Goal: Navigation & Orientation: Find specific page/section

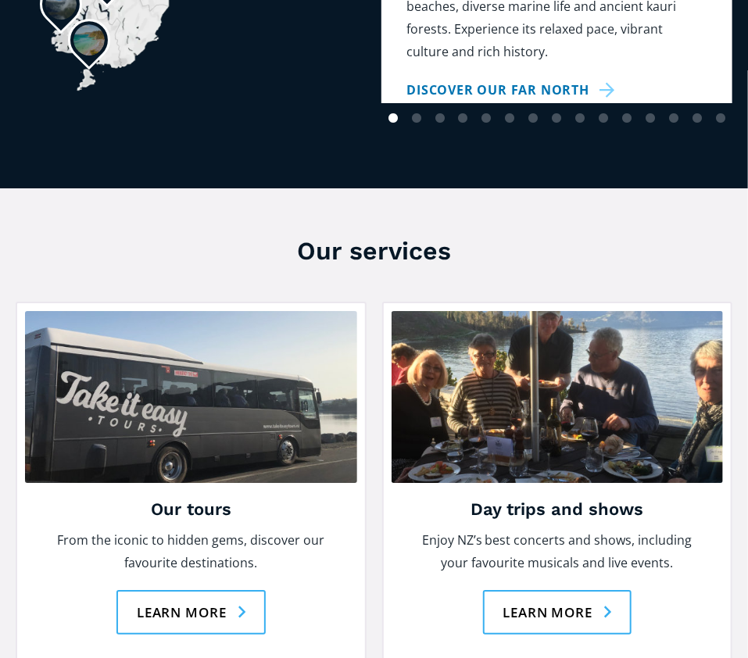
scroll to position [1562, 0]
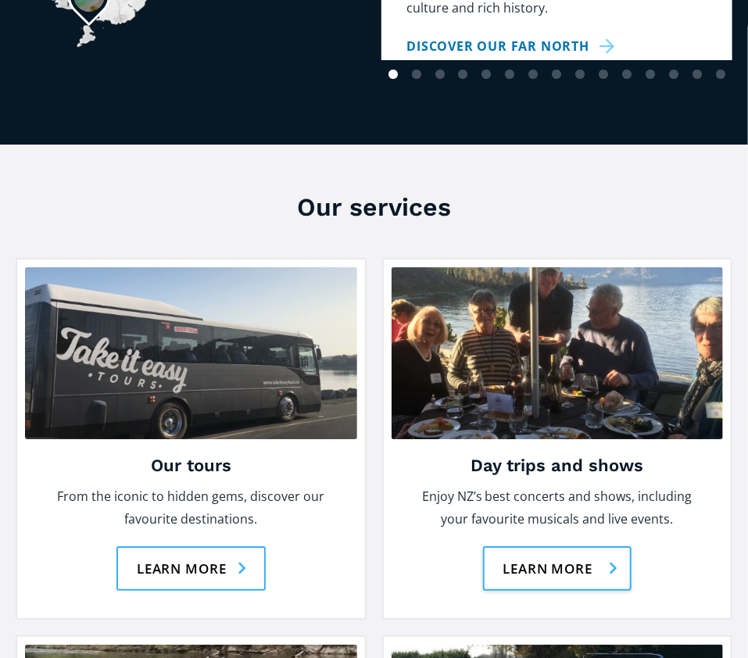
click at [553, 546] on link "Learn more" at bounding box center [557, 568] width 149 height 45
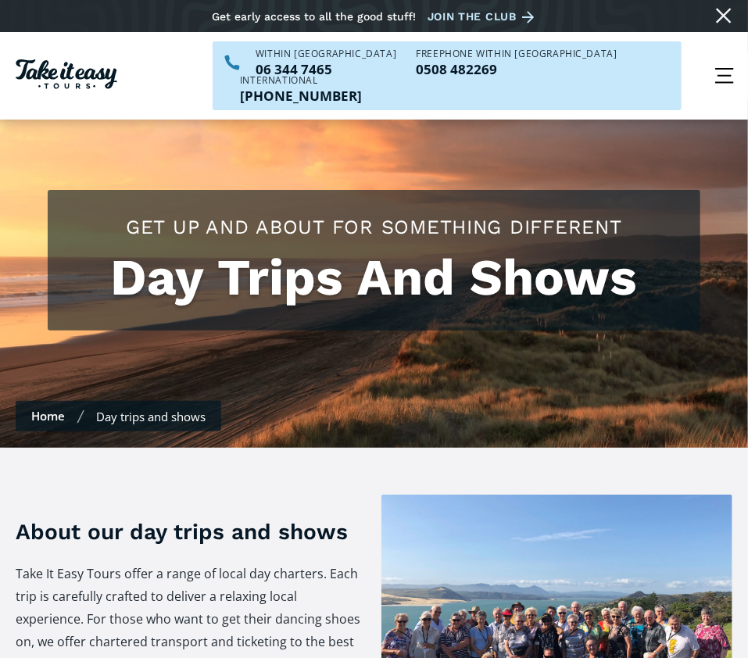
click at [44, 408] on link "Home" at bounding box center [48, 416] width 34 height 16
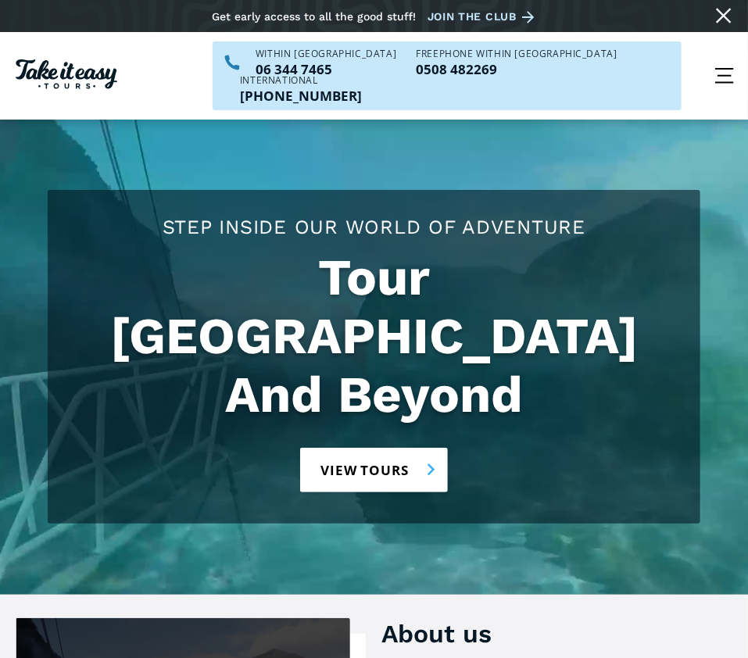
click at [385, 448] on link "View tours" at bounding box center [374, 470] width 148 height 45
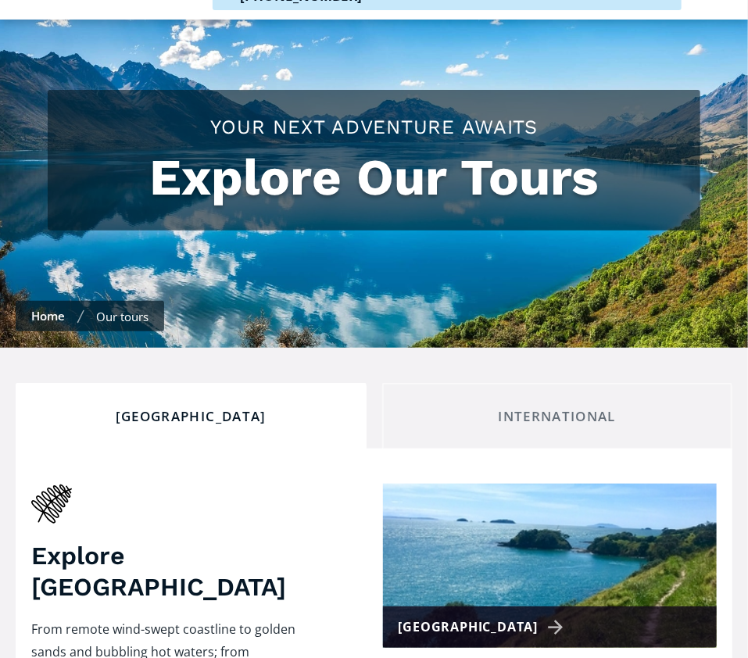
scroll to position [78, 0]
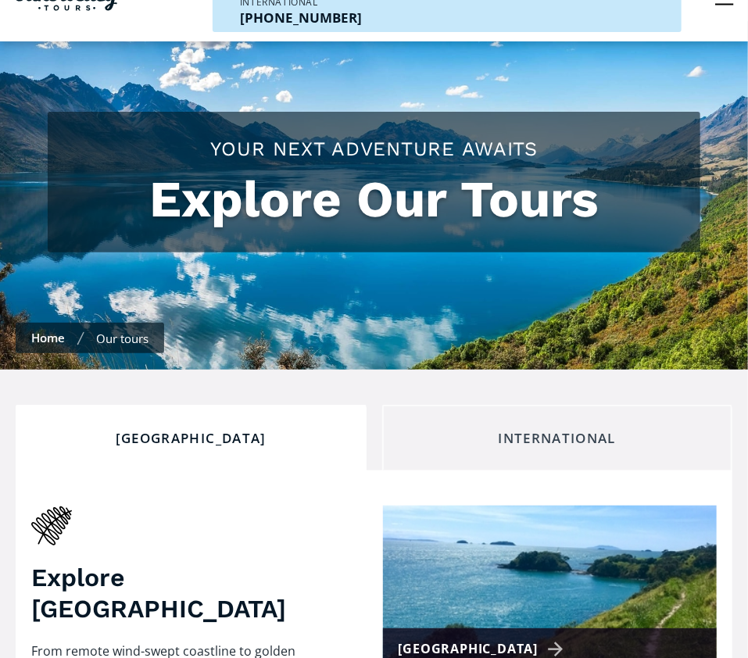
click at [475, 430] on div "International" at bounding box center [557, 438] width 324 height 17
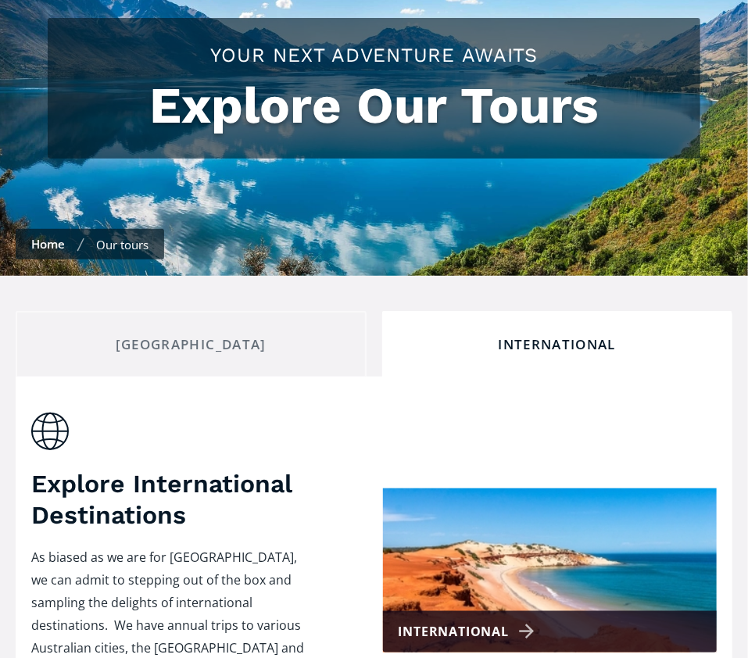
scroll to position [156, 0]
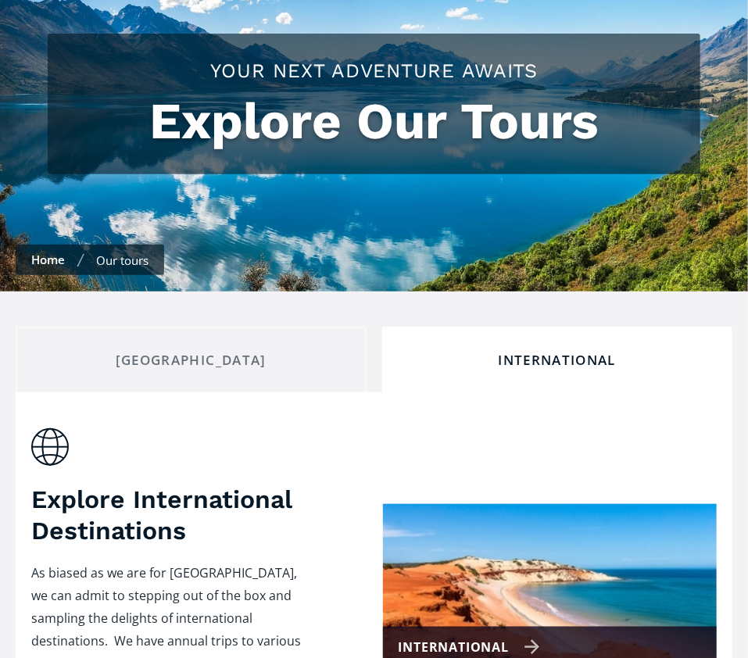
click at [409, 518] on img at bounding box center [550, 586] width 334 height 164
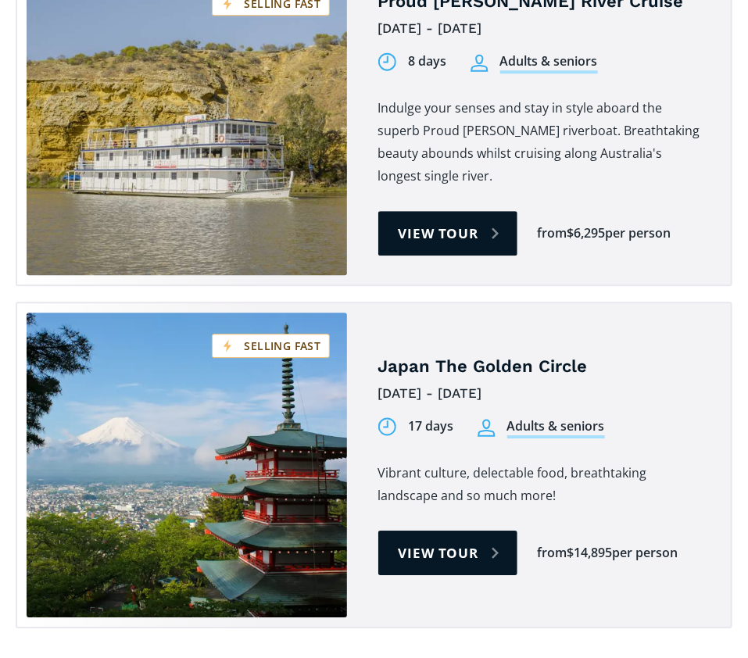
scroll to position [1406, 0]
